Goal: Check status: Check status

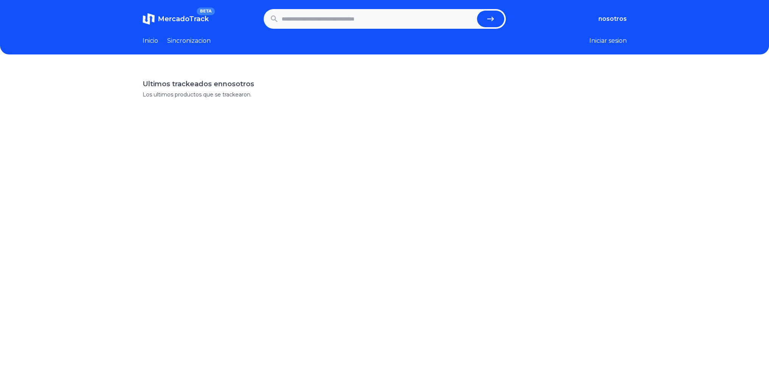
click at [195, 18] on span "MercadoTrack" at bounding box center [183, 19] width 51 height 8
click at [158, 40] on link "Inicio" at bounding box center [151, 40] width 16 height 9
click at [154, 44] on link "Inicio" at bounding box center [151, 40] width 16 height 9
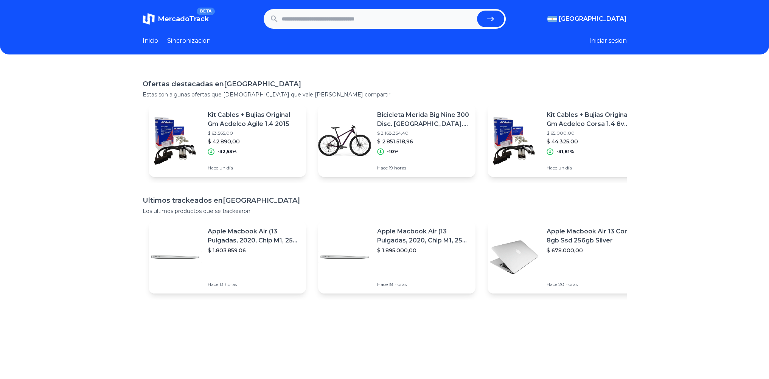
click at [389, 128] on p "Bicicleta Merida Big Nine 300 Disc. Hidrau. 20v Dark Purple" at bounding box center [423, 120] width 92 height 18
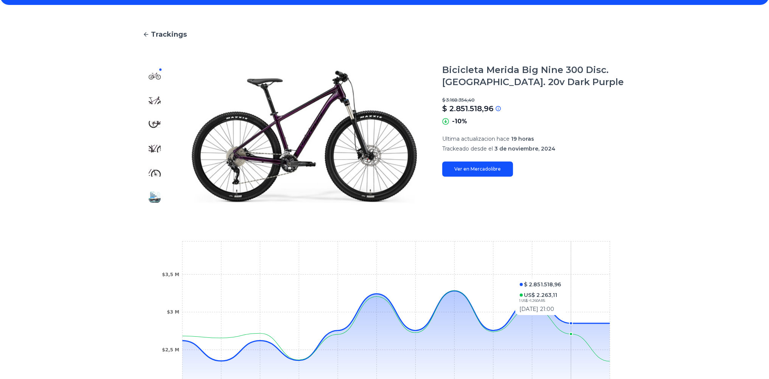
scroll to position [38, 0]
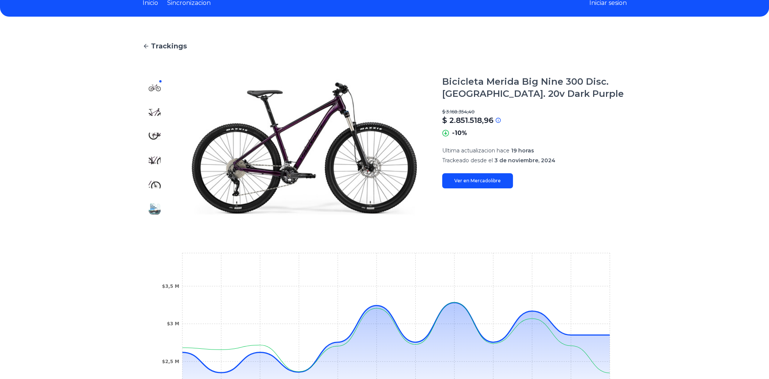
click at [155, 45] on span "Trackings" at bounding box center [169, 46] width 36 height 11
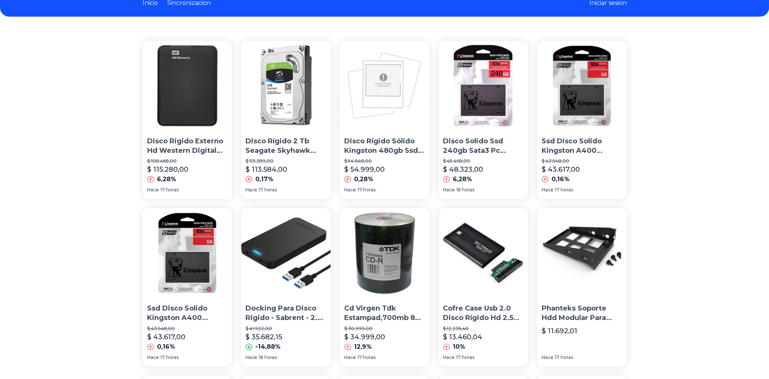
click at [281, 96] on img at bounding box center [286, 86] width 90 height 90
